Goal: Information Seeking & Learning: Learn about a topic

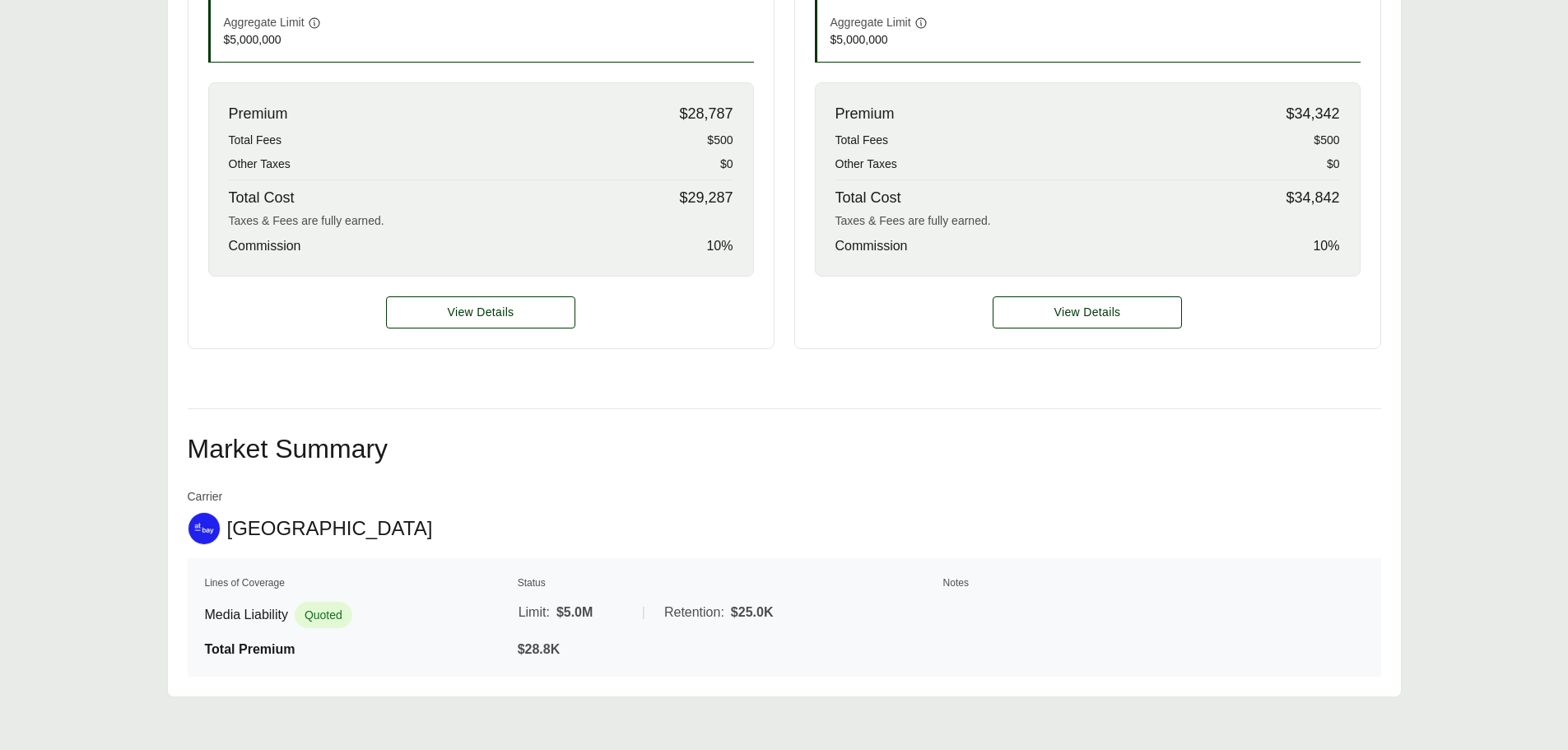
scroll to position [666, 0]
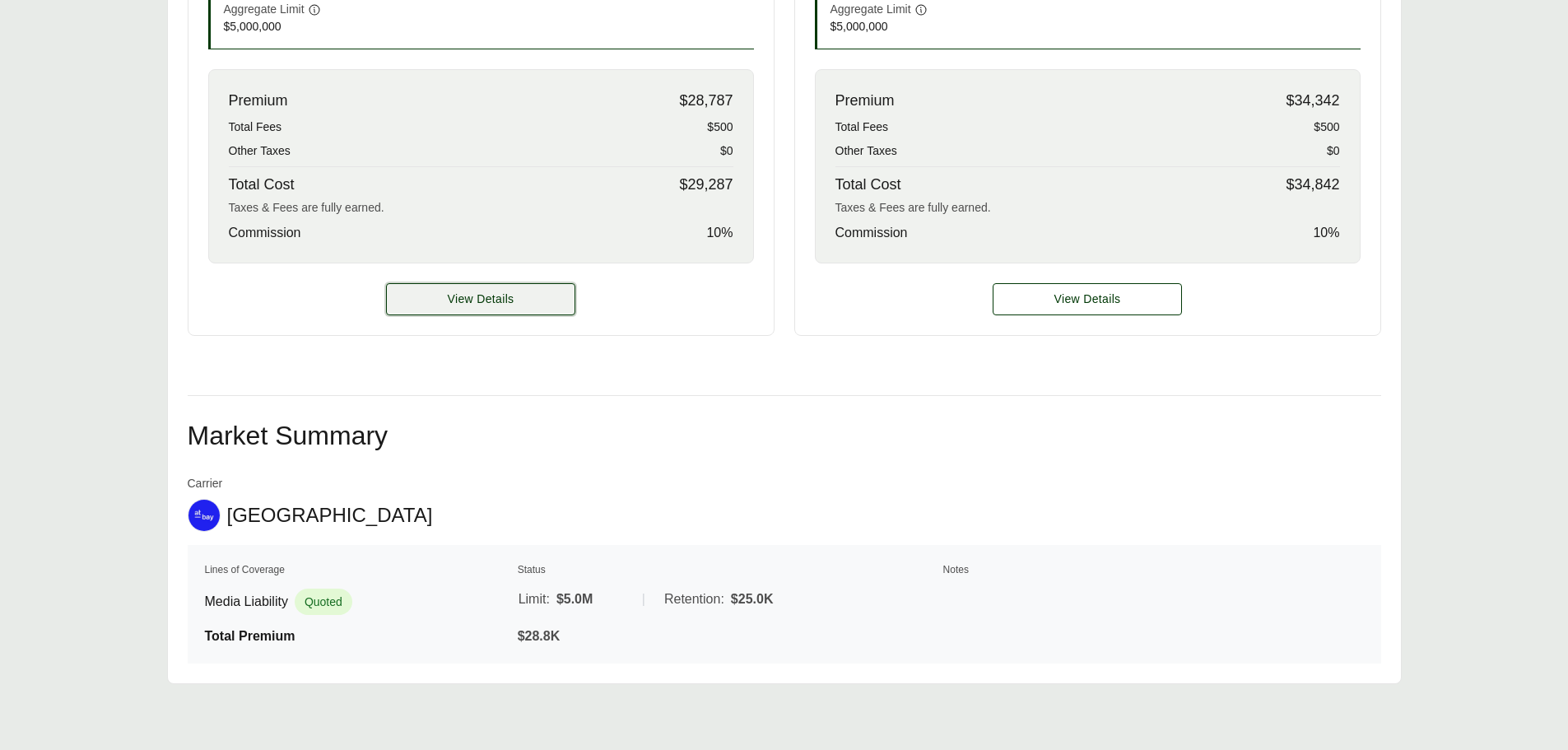
click at [464, 286] on button "View Details" at bounding box center [481, 299] width 189 height 32
click at [463, 294] on span "View Details" at bounding box center [481, 299] width 67 height 17
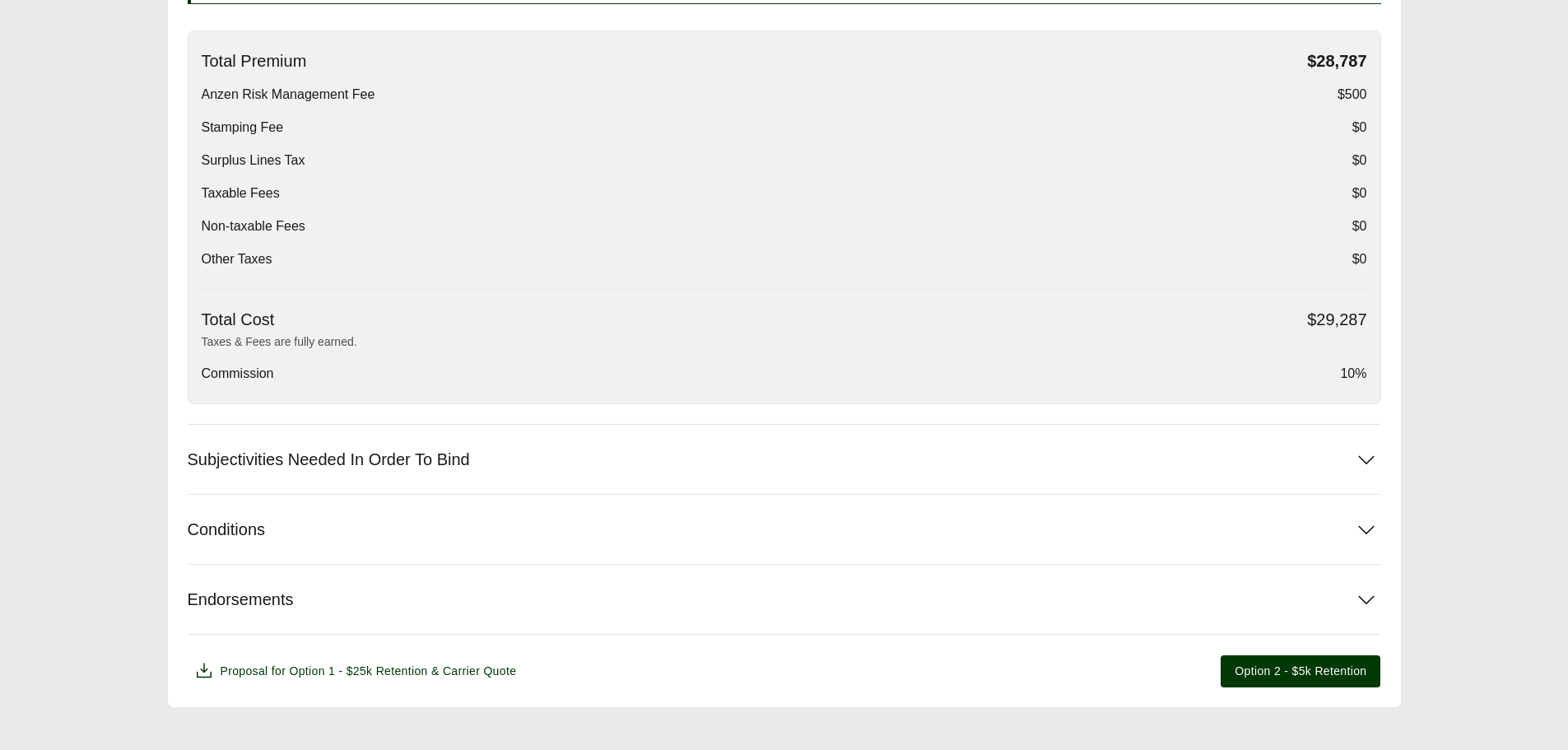
scroll to position [565, 0]
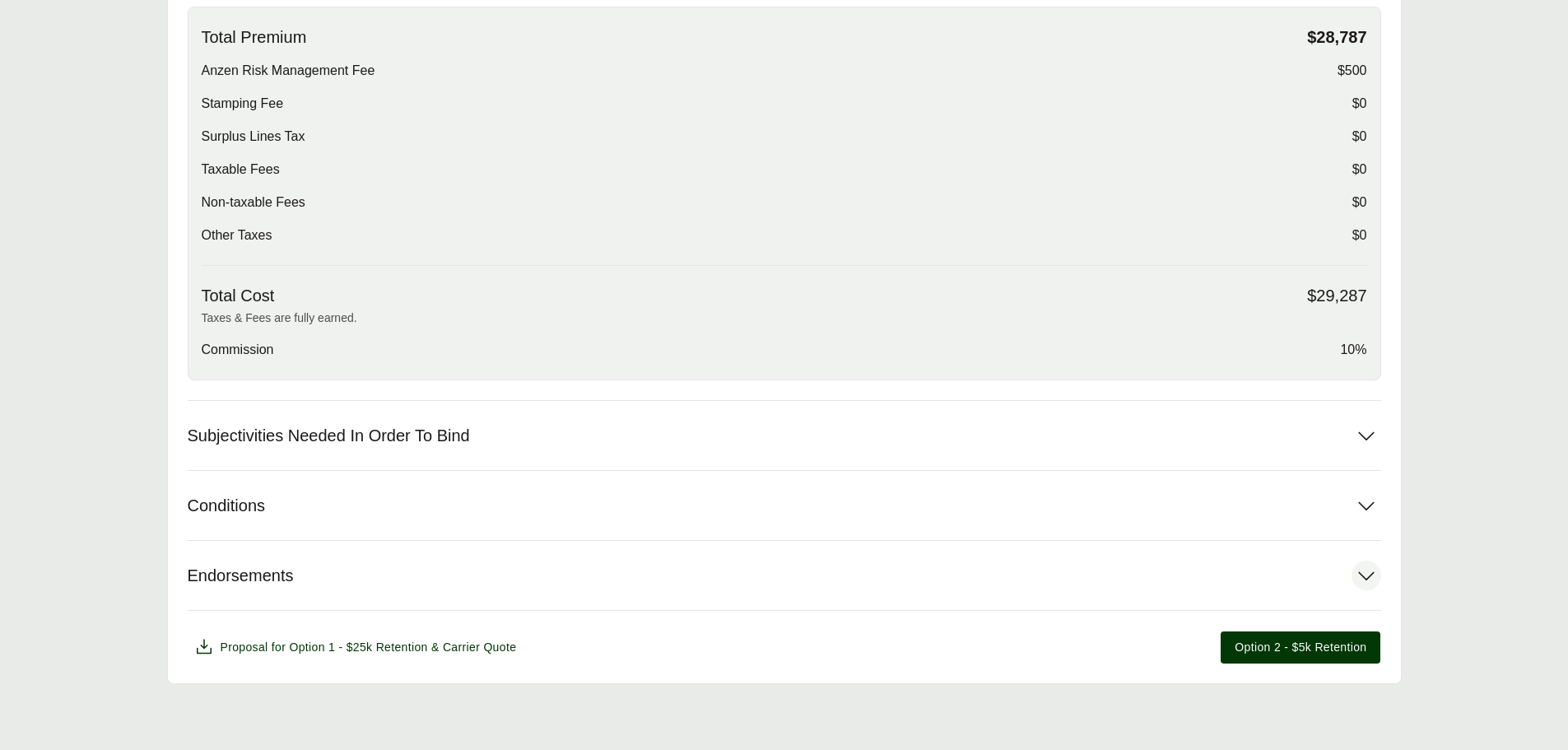
click at [1365, 581] on icon at bounding box center [1366, 575] width 30 height 30
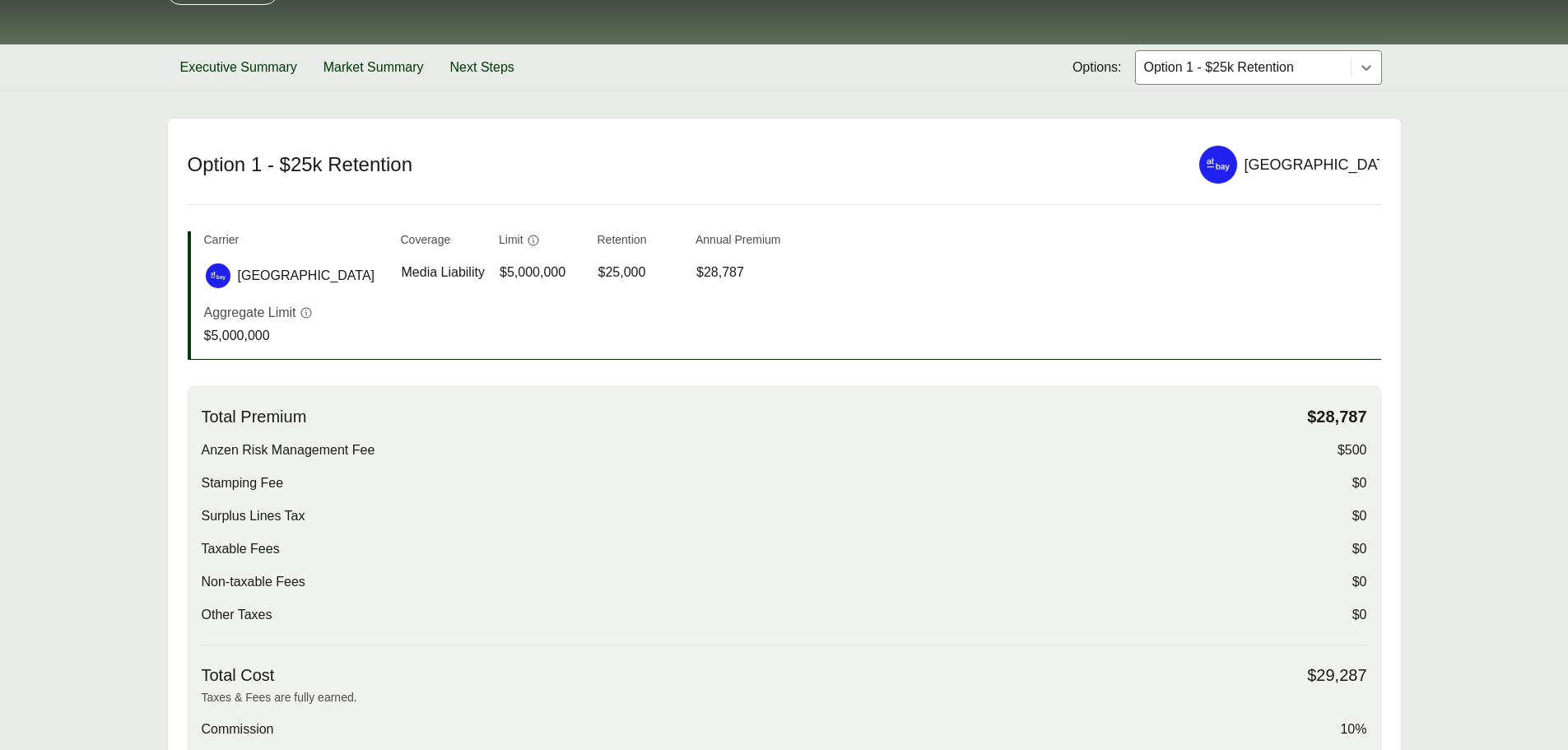
scroll to position [17, 0]
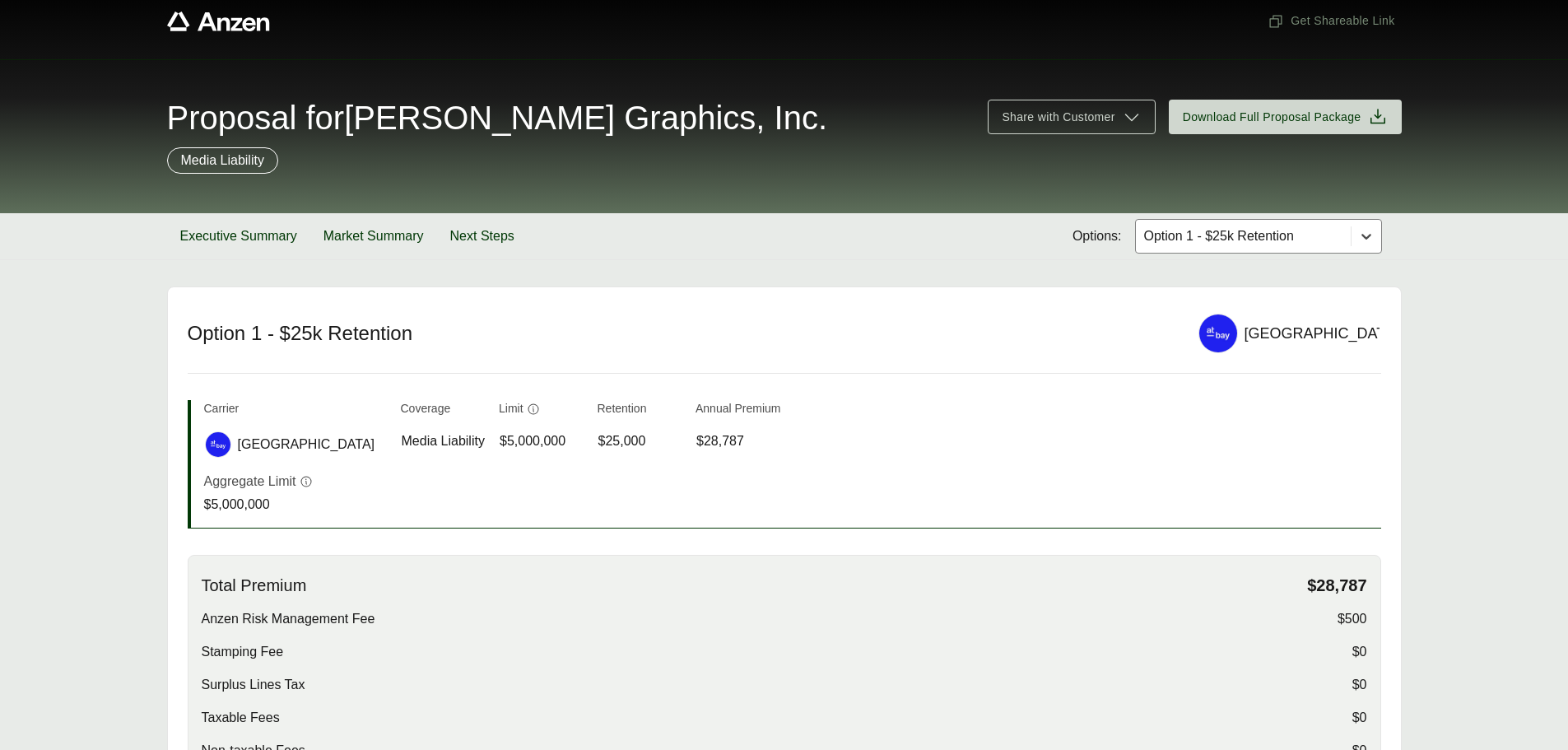
click at [1367, 246] on div at bounding box center [1366, 235] width 30 height 30
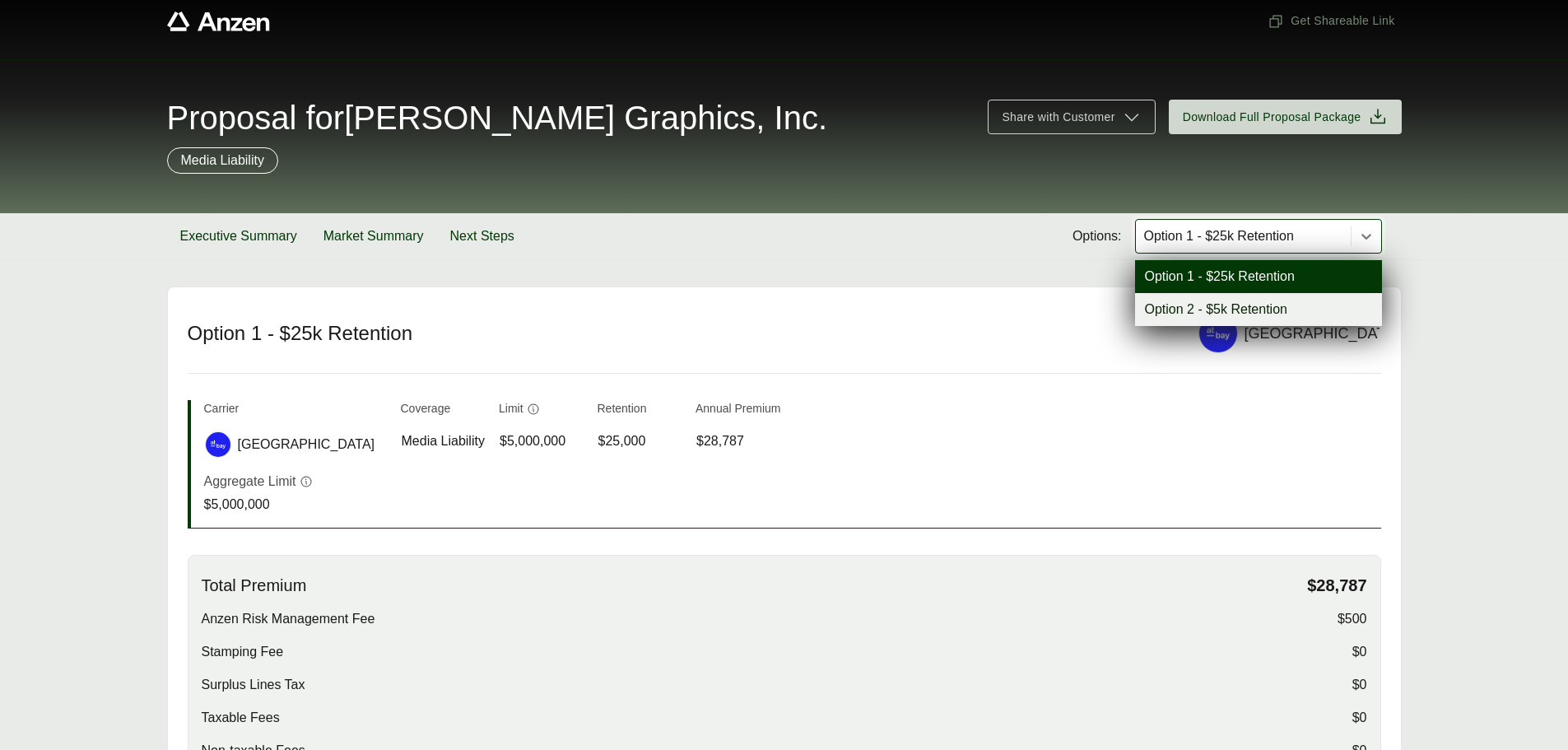
click at [1283, 308] on div "Option 2 - $5k Retention" at bounding box center [1258, 309] width 247 height 33
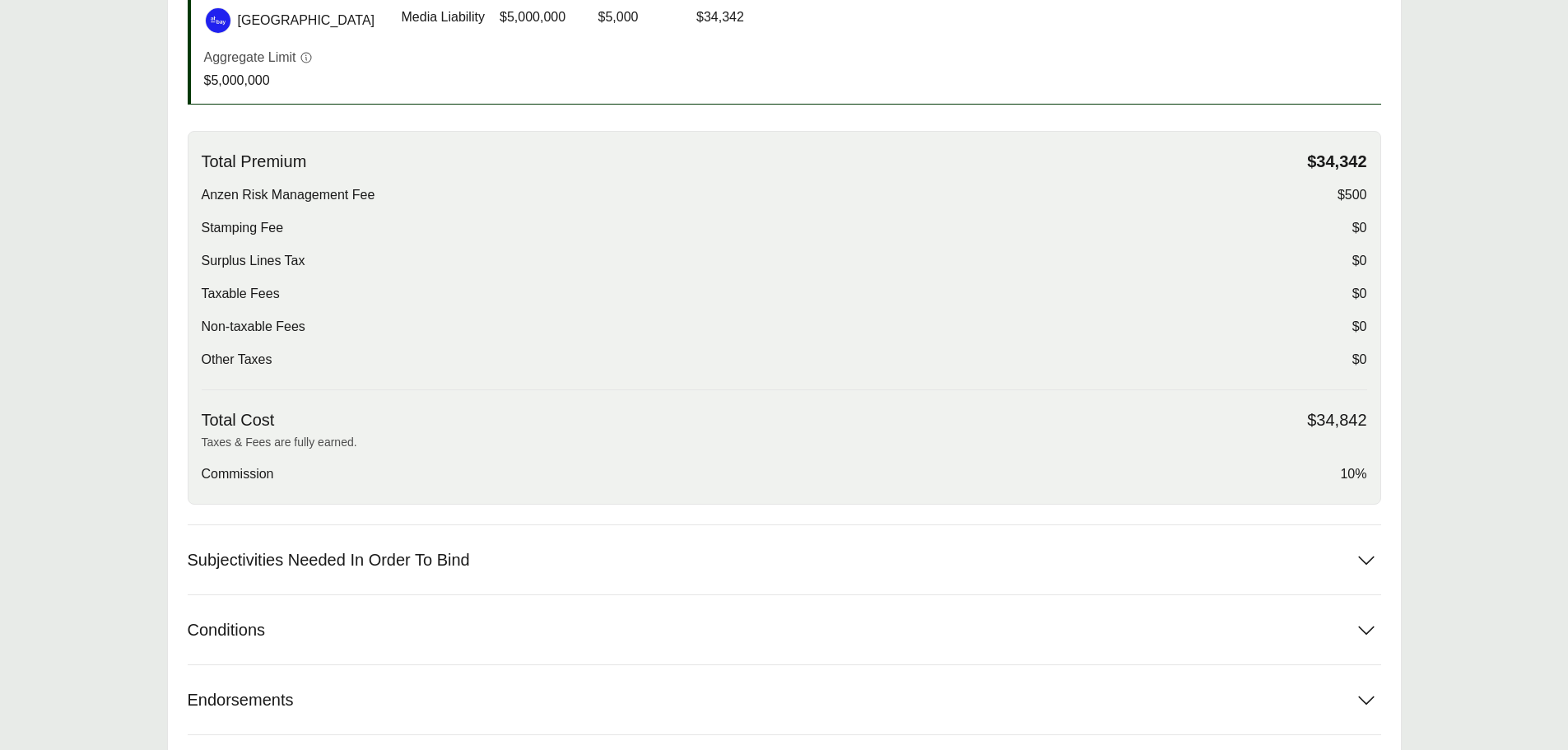
scroll to position [565, 0]
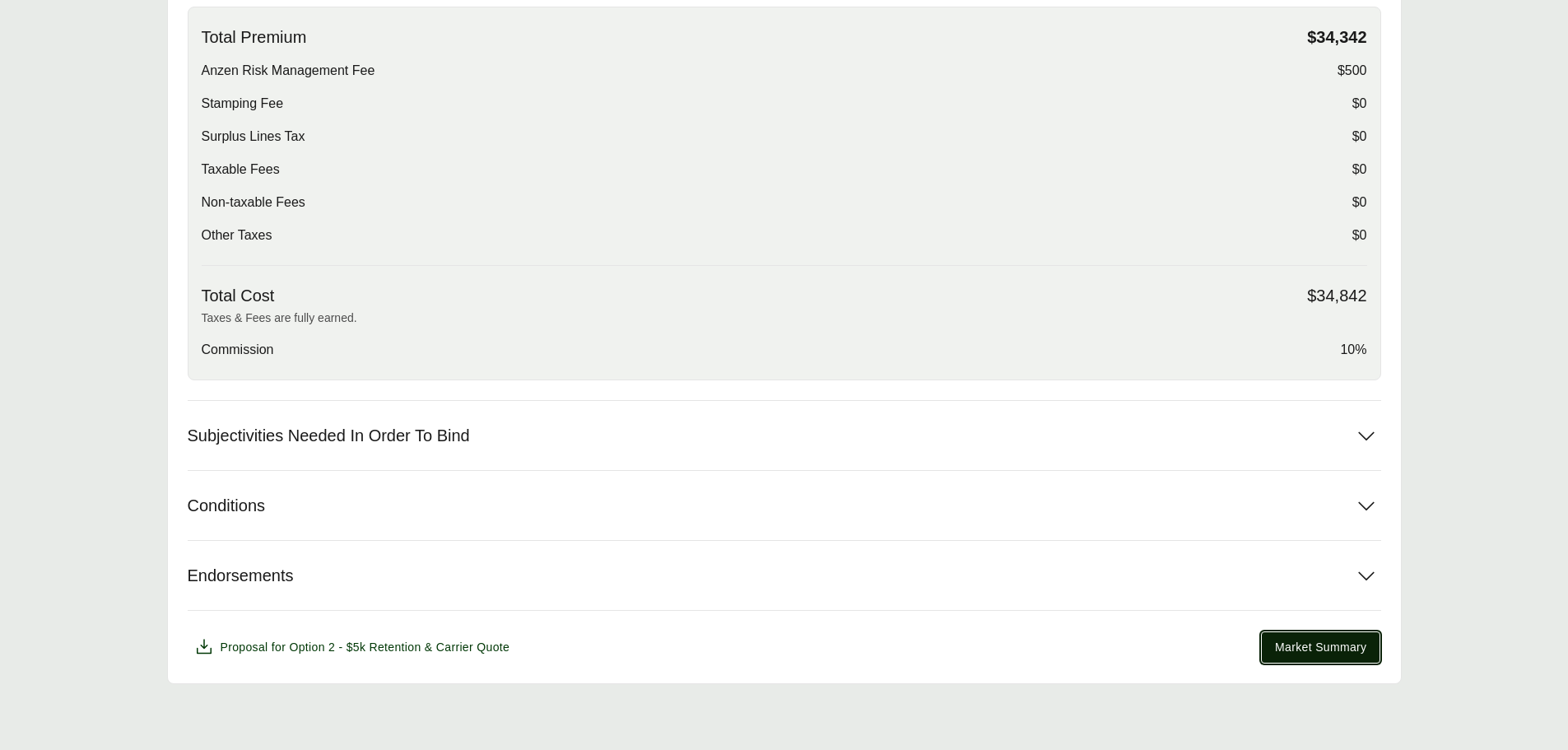
click at [1317, 643] on span "Market Summary" at bounding box center [1321, 647] width 91 height 17
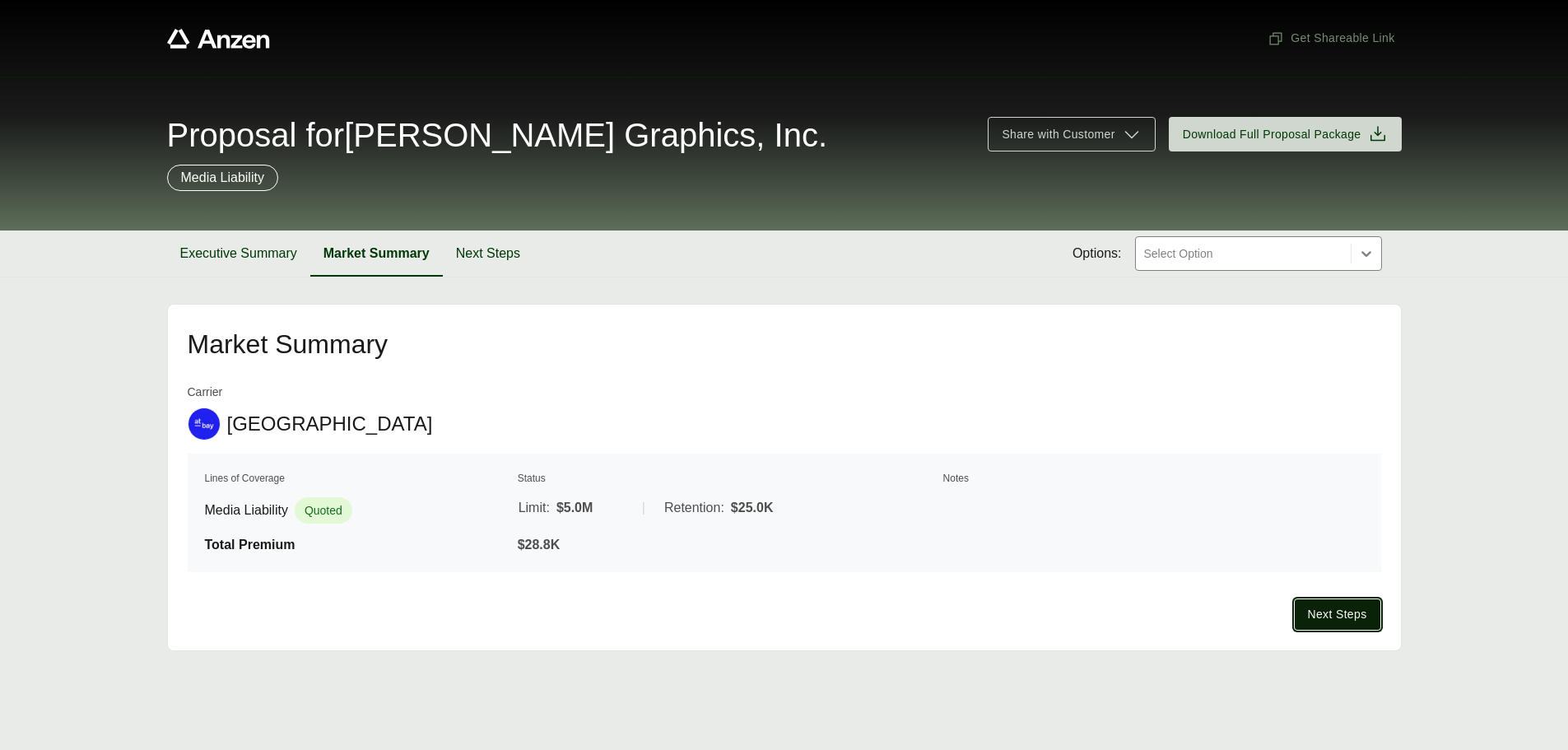
click at [1335, 612] on span "Next Steps" at bounding box center [1338, 614] width 59 height 17
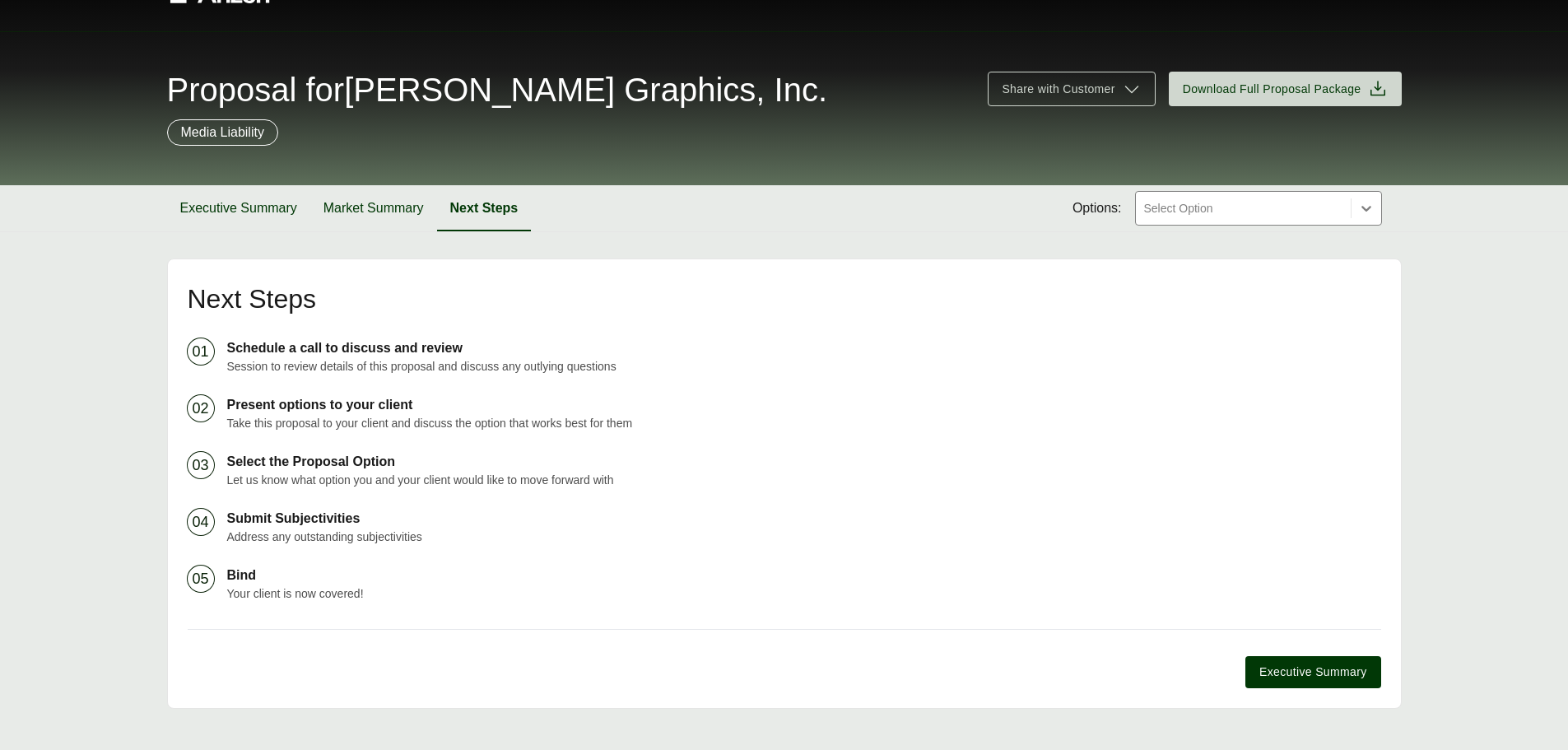
scroll to position [70, 0]
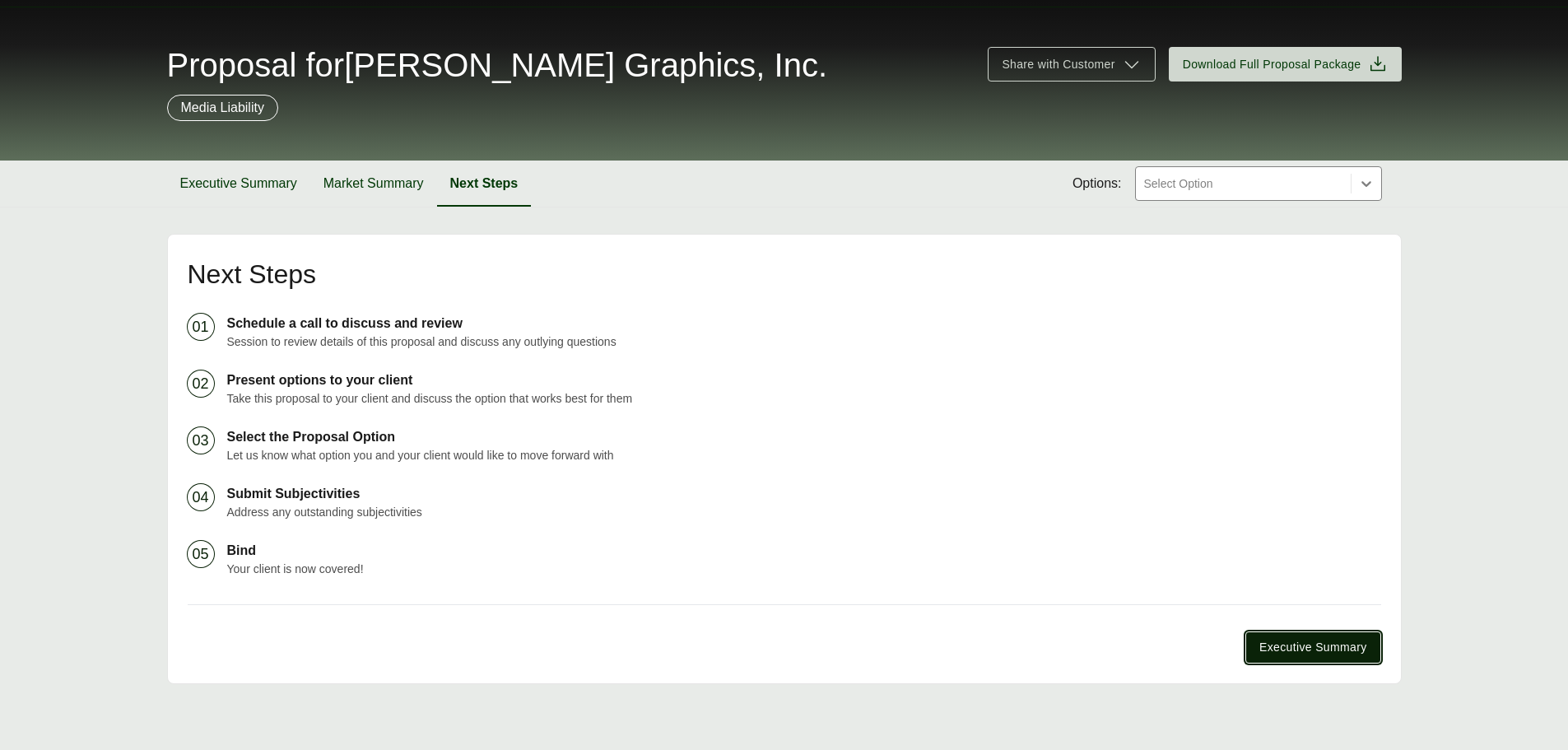
click at [1284, 649] on span "Executive Summary" at bounding box center [1313, 647] width 107 height 17
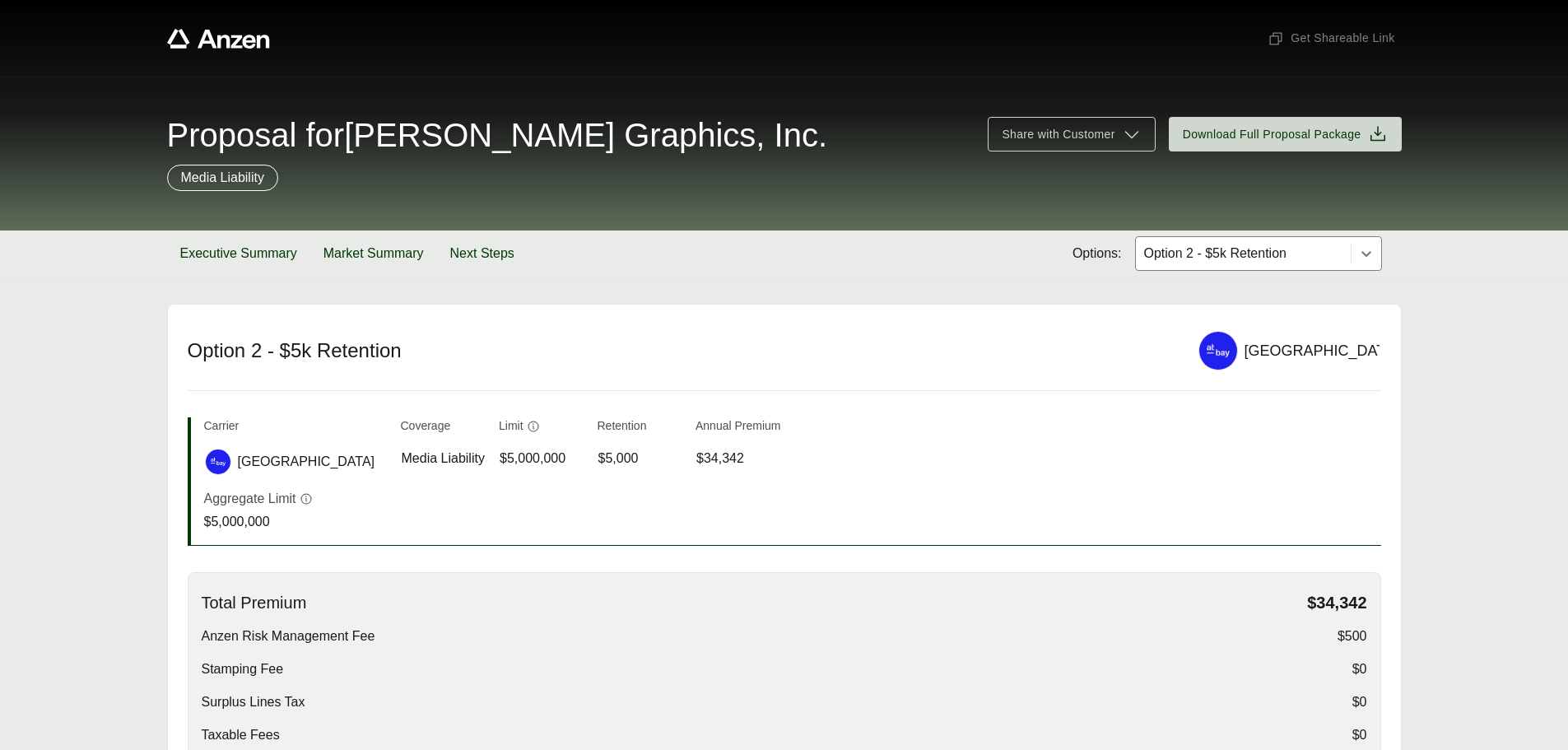
scroll to position [17, 0]
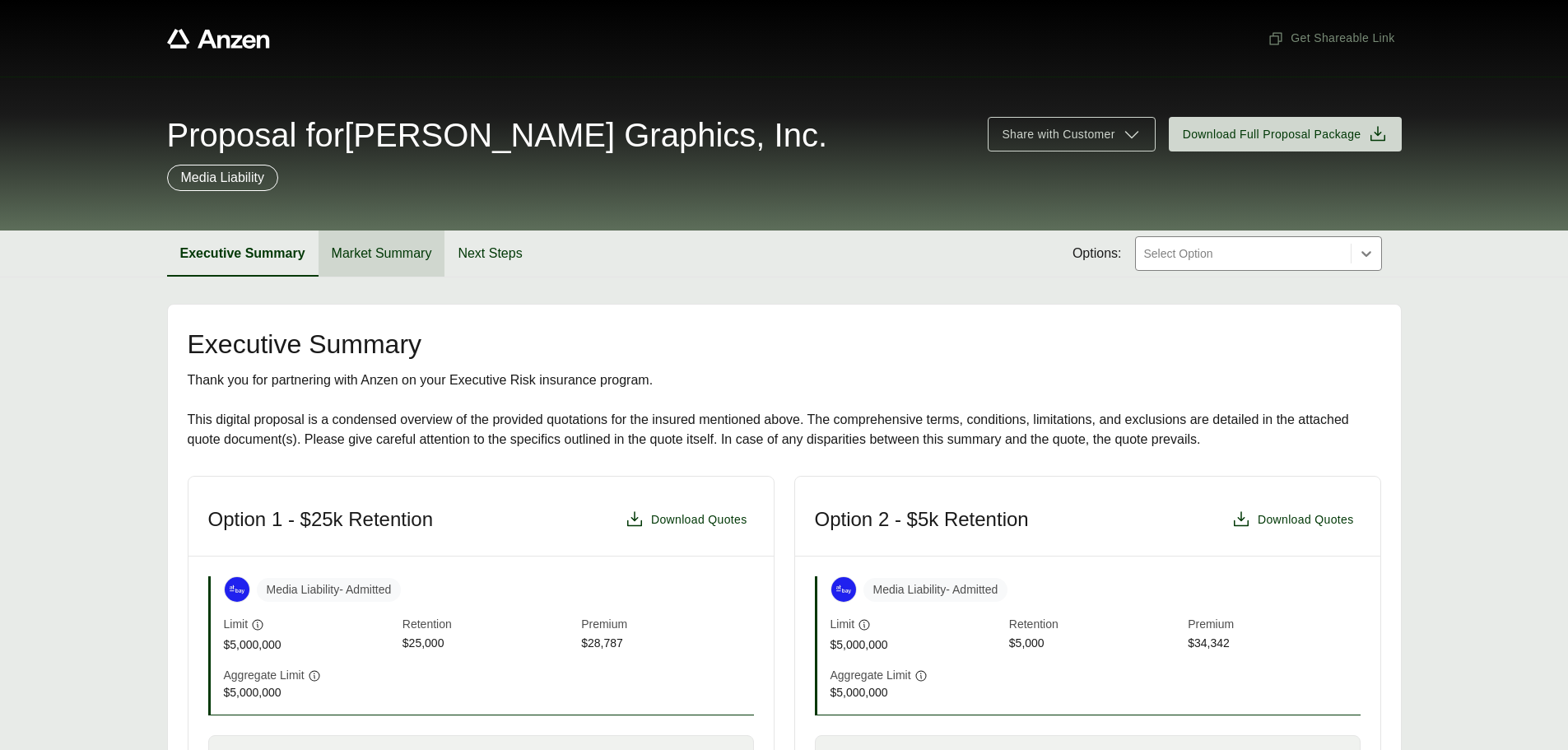
click at [405, 257] on button "Market Summary" at bounding box center [382, 253] width 127 height 46
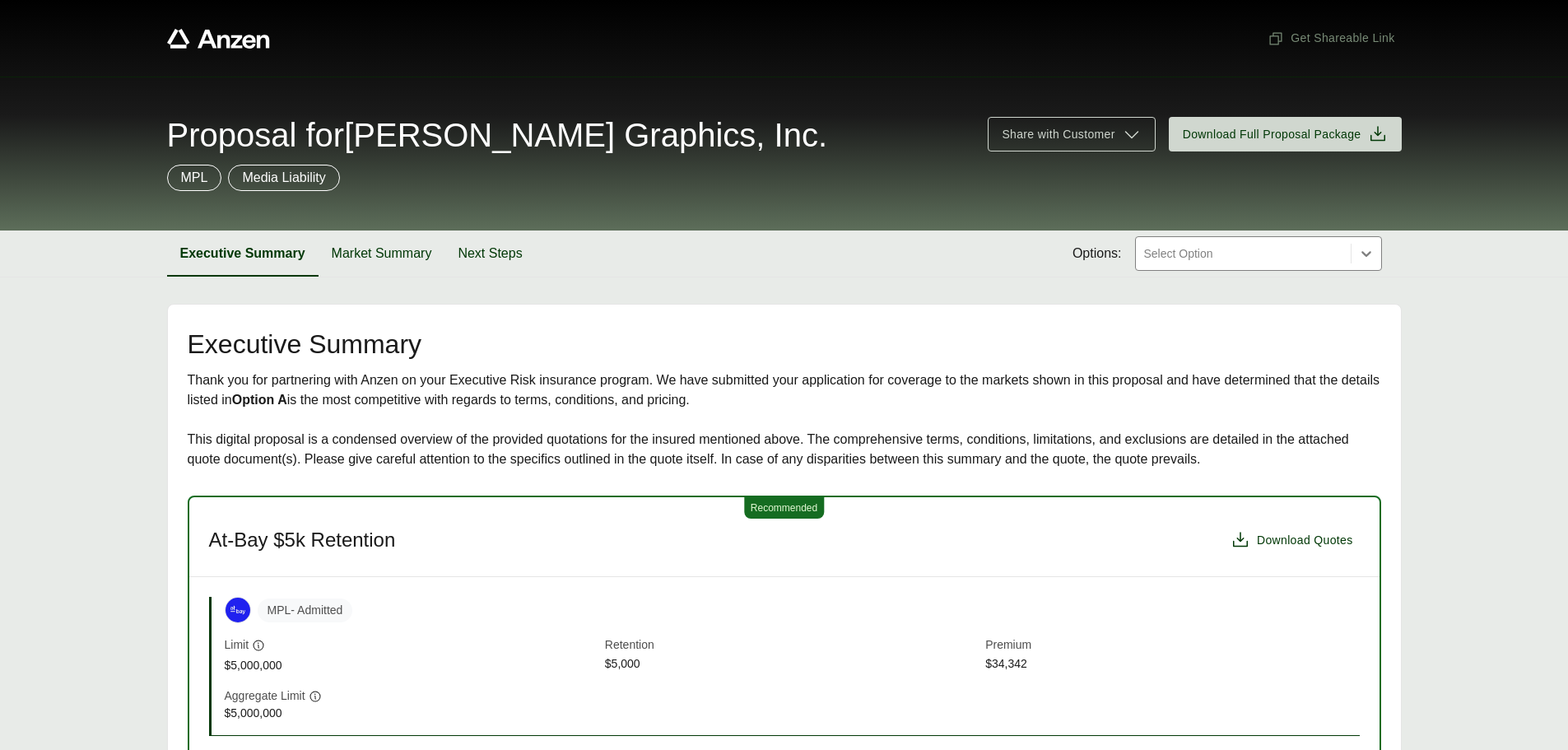
click at [263, 180] on p "Media Liability" at bounding box center [284, 177] width 84 height 19
click at [370, 247] on button "Market Summary" at bounding box center [382, 253] width 127 height 46
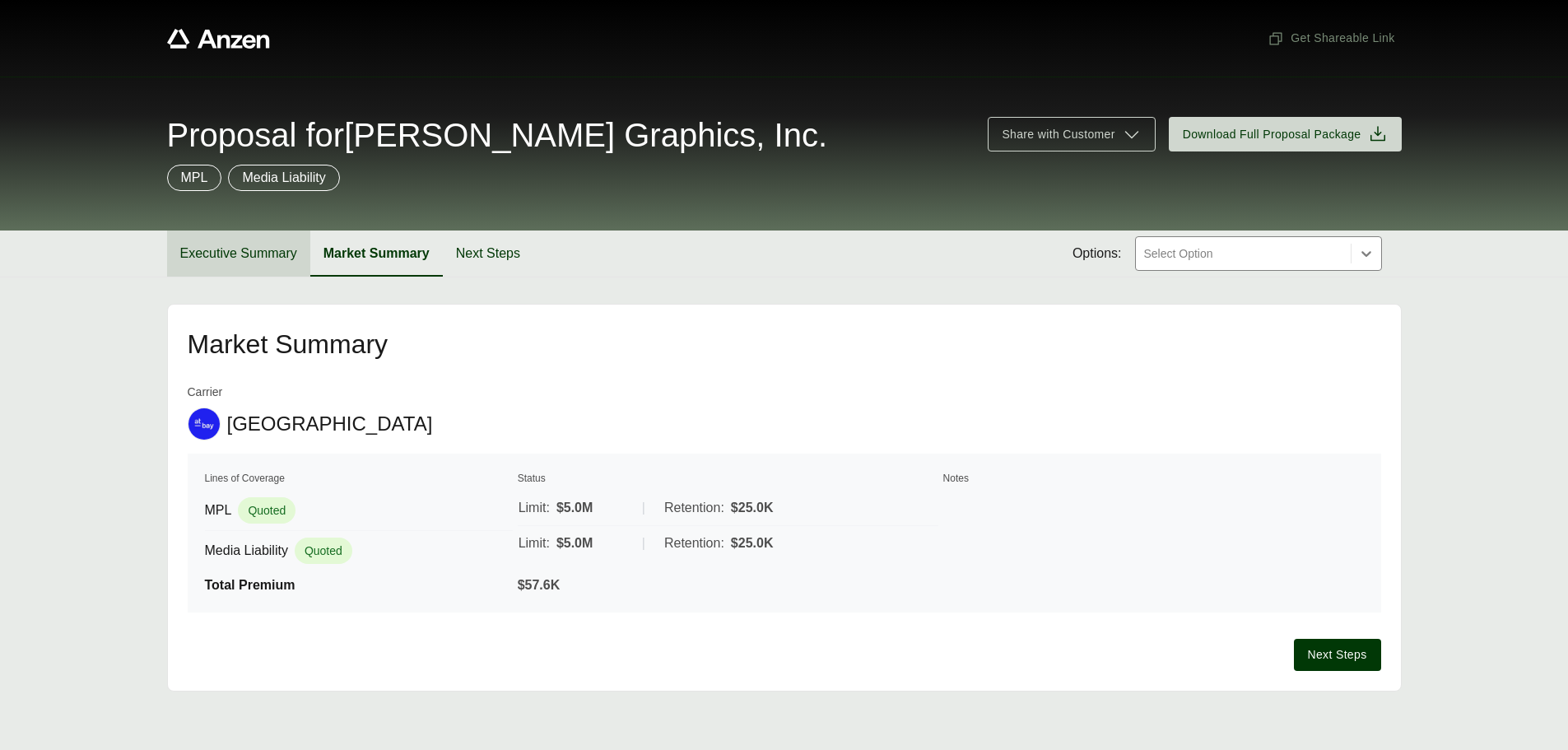
click at [240, 249] on button "Executive Summary" at bounding box center [239, 253] width 143 height 46
